Goal: Check status: Check status

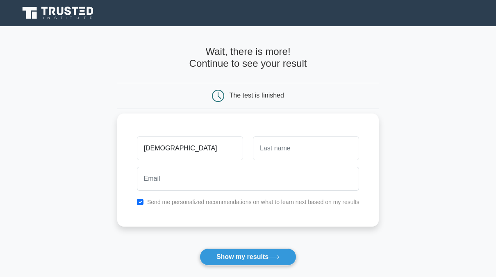
type input "[DEMOGRAPHIC_DATA]"
type input "Ulemjin"
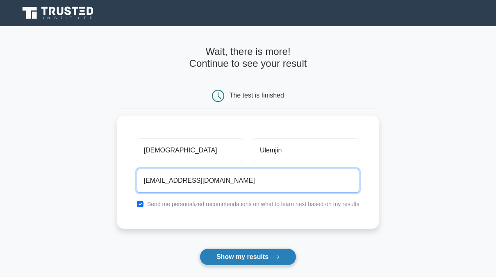
type input "[EMAIL_ADDRESS][DOMAIN_NAME]"
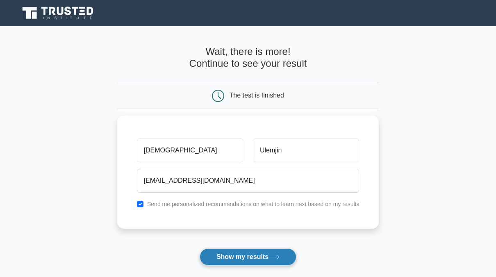
click at [247, 258] on button "Show my results" at bounding box center [248, 257] width 97 height 17
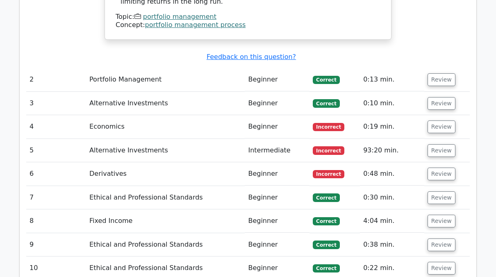
scroll to position [1053, 0]
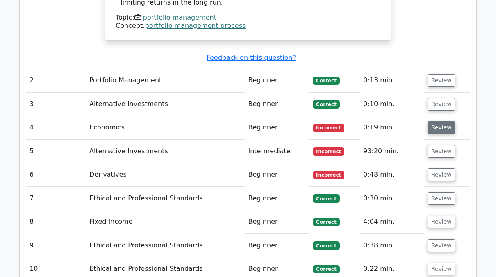
click at [443, 121] on button "Review" at bounding box center [442, 127] width 28 height 13
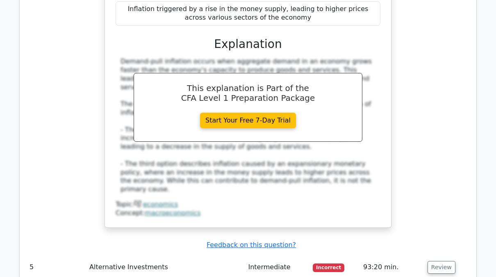
scroll to position [1318, 0]
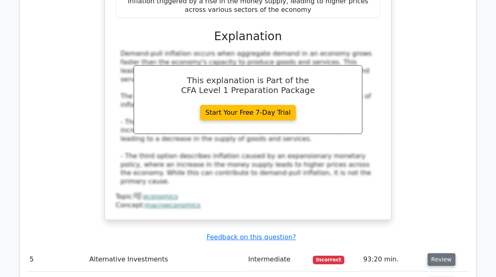
click at [441, 254] on button "Review" at bounding box center [442, 260] width 28 height 13
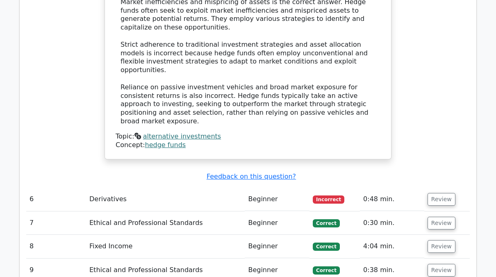
scroll to position [1759, 0]
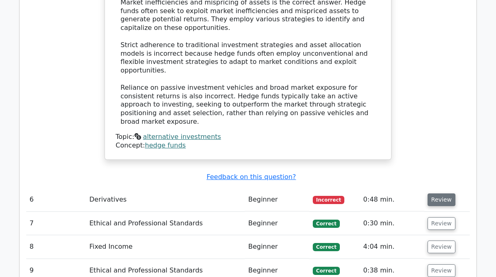
click at [436, 194] on button "Review" at bounding box center [442, 200] width 28 height 13
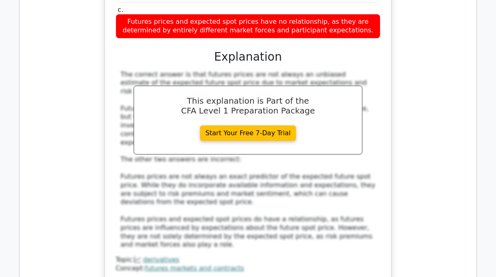
scroll to position [2075, 0]
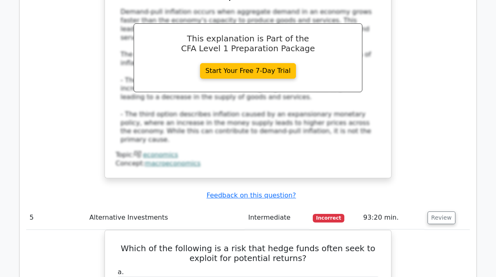
scroll to position [1360, 0]
